Goal: Answer question/provide support

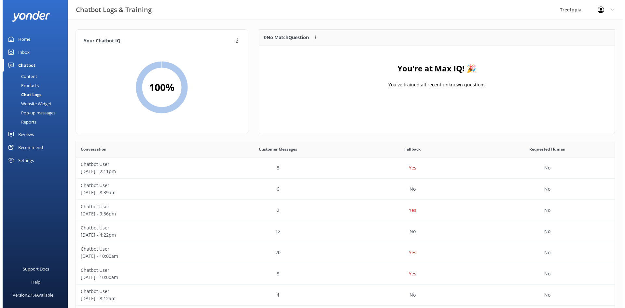
scroll to position [223, 534]
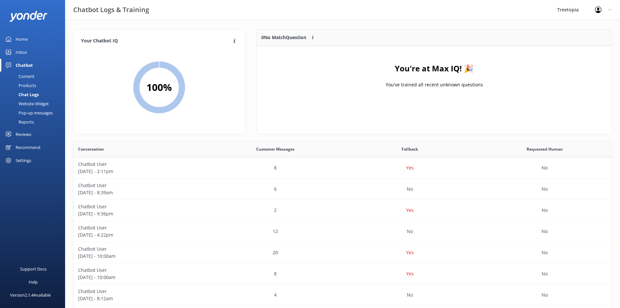
click at [44, 56] on link "Inbox" at bounding box center [32, 52] width 65 height 13
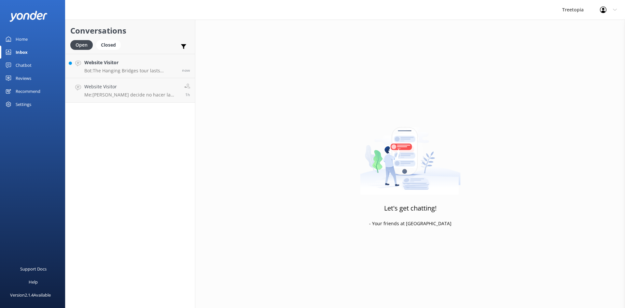
click at [109, 73] on p "Bot: The Hanging Bridges tour lasts approximately 1.5 hours. If your tour start…" at bounding box center [130, 71] width 93 height 6
